Goal: Transaction & Acquisition: Book appointment/travel/reservation

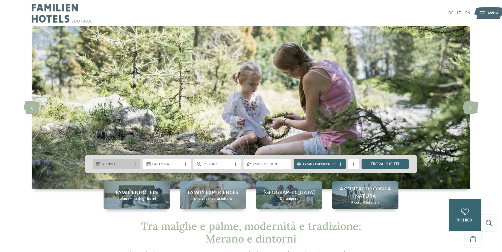
click at [129, 164] on span "Arrivo" at bounding box center [116, 164] width 29 height 5
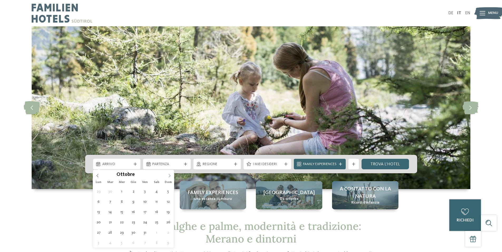
click at [170, 175] on icon at bounding box center [170, 176] width 4 height 4
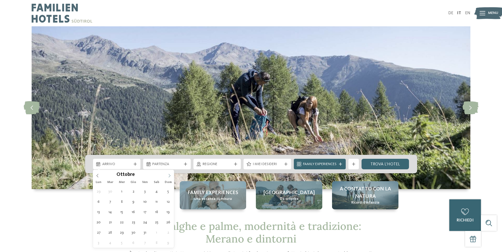
click at [170, 175] on icon at bounding box center [170, 176] width 4 height 4
type div "[DATE]"
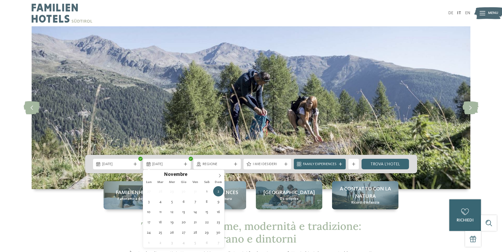
type div "[DATE]"
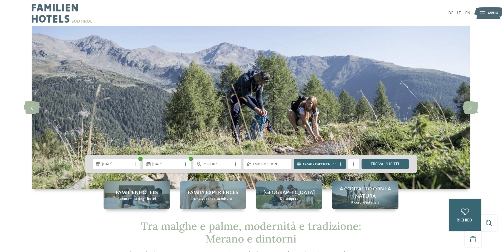
click at [231, 166] on span "Regione" at bounding box center [217, 164] width 29 height 5
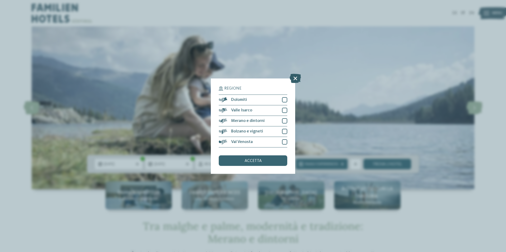
click at [298, 81] on icon at bounding box center [295, 78] width 11 height 9
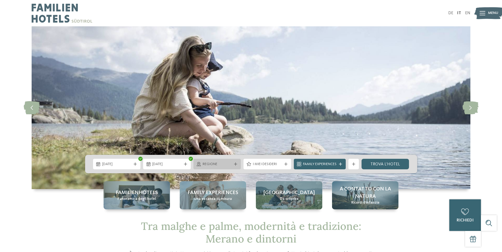
click at [232, 163] on div "Regione" at bounding box center [217, 164] width 32 height 6
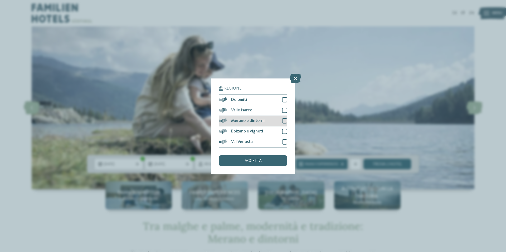
click at [282, 120] on div at bounding box center [284, 120] width 5 height 5
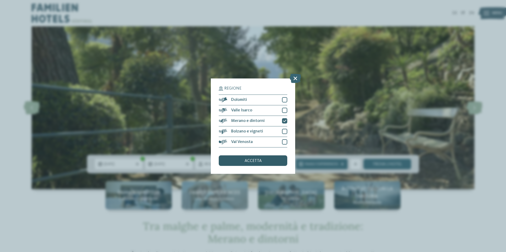
click at [264, 161] on div "accetta" at bounding box center [253, 160] width 69 height 11
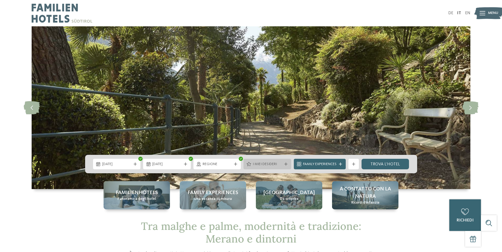
click at [274, 166] on span "I miei desideri" at bounding box center [267, 164] width 29 height 5
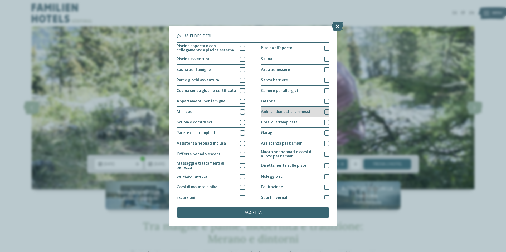
click at [325, 111] on div at bounding box center [326, 111] width 5 height 5
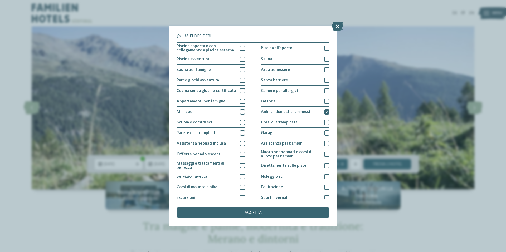
click at [246, 213] on span "accetta" at bounding box center [253, 213] width 17 height 4
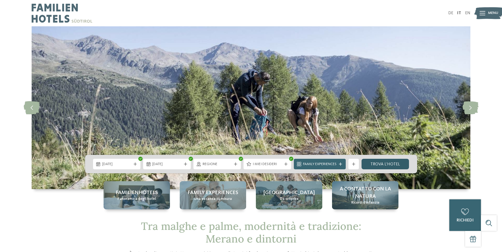
click at [384, 165] on link "trova l’hotel" at bounding box center [385, 164] width 48 height 11
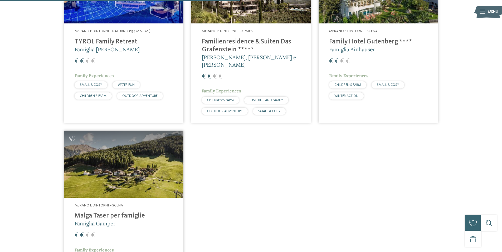
scroll to position [199, 0]
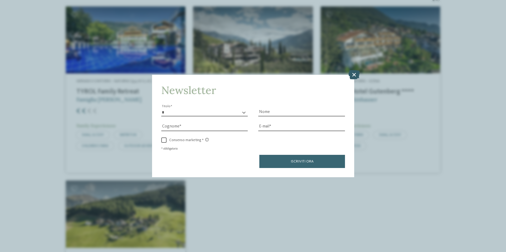
click at [353, 75] on icon at bounding box center [353, 74] width 11 height 9
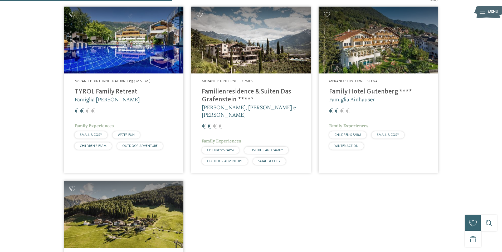
drag, startPoint x: 219, startPoint y: 94, endPoint x: 256, endPoint y: 201, distance: 113.9
click at [256, 201] on div "Merano e dintorni – Naturno (554 m s.l.m.) TYROL Family Retreat Famiglia [PERSO…" at bounding box center [251, 169] width 382 height 333
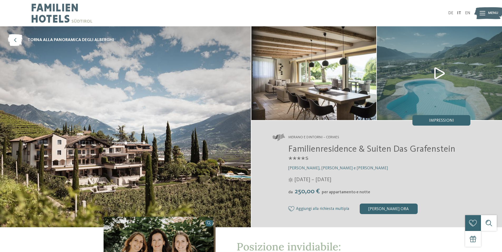
click at [489, 11] on span "Menu" at bounding box center [493, 13] width 10 height 5
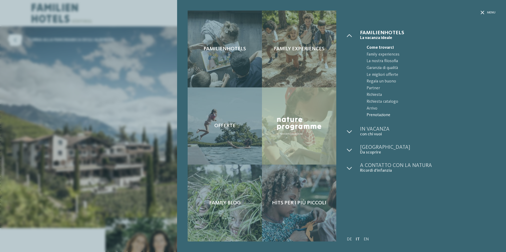
click at [379, 116] on span "Prenotazione" at bounding box center [431, 115] width 129 height 7
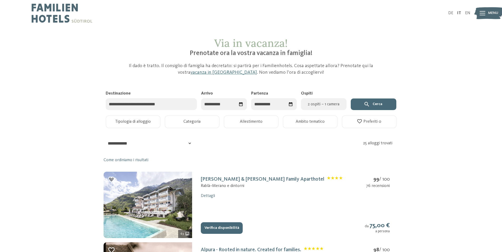
click at [243, 104] on div "Seleziona data" at bounding box center [241, 104] width 9 height 9
click at [265, 117] on span "Mese successivo" at bounding box center [266, 117] width 5 height 5
click at [254, 135] on div "1" at bounding box center [256, 137] width 9 height 10
type input "**********"
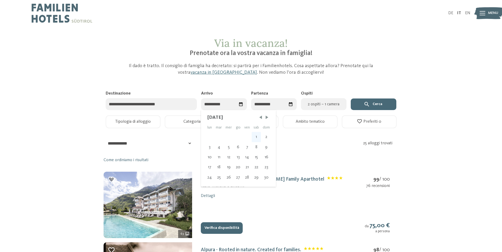
type input "**********"
click at [285, 136] on div "2" at bounding box center [287, 137] width 11 height 10
click at [312, 105] on span "2 ospiti – 1 camera" at bounding box center [323, 104] width 39 height 6
select select "*"
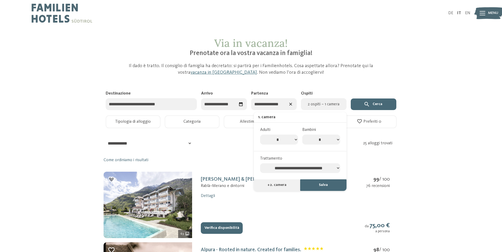
drag, startPoint x: 338, startPoint y: 144, endPoint x: 335, endPoint y: 144, distance: 2.9
click at [337, 144] on select "* * * * * * * *" at bounding box center [321, 140] width 38 height 10
select select "*"
click at [302, 135] on select "* * * * * * * *" at bounding box center [321, 140] width 38 height 10
select select "*"
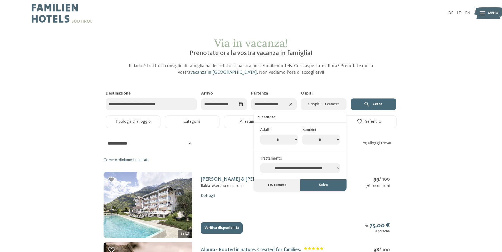
select select "*"
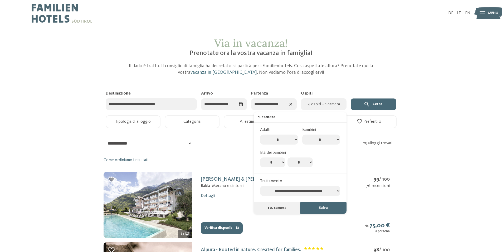
click at [279, 164] on select "* * * * * * * * * * ** ** ** ** ** ** ** **" at bounding box center [272, 163] width 25 height 10
select select "*"
click at [260, 158] on select "* * * * * * * * * * ** ** ** ** ** ** ** **" at bounding box center [272, 163] width 25 height 10
click at [305, 166] on select "* * * * * * * * * * ** ** ** ** ** ** ** **" at bounding box center [299, 163] width 25 height 10
select select "**"
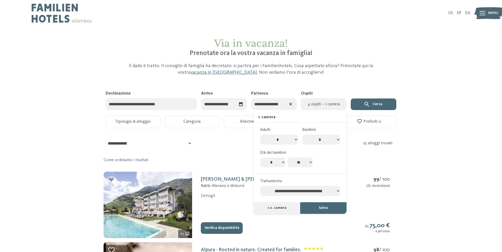
click at [287, 158] on select "* * * * * * * * * * ** ** ** ** ** ** ** **" at bounding box center [299, 163] width 25 height 10
click at [322, 207] on button "Salva" at bounding box center [323, 208] width 46 height 12
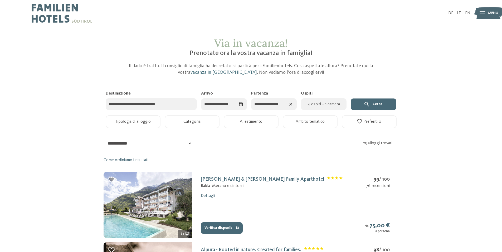
click at [364, 106] on icon "submit" at bounding box center [367, 104] width 6 height 6
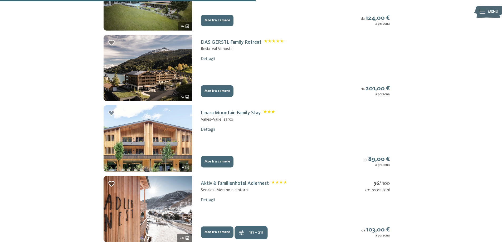
scroll to position [316, 0]
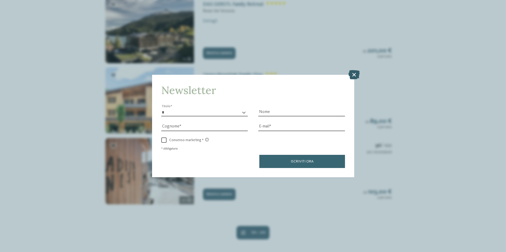
click at [354, 76] on icon at bounding box center [353, 74] width 11 height 9
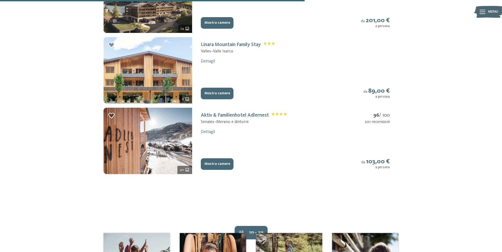
scroll to position [290, 0]
